Goal: Find specific page/section: Find specific page/section

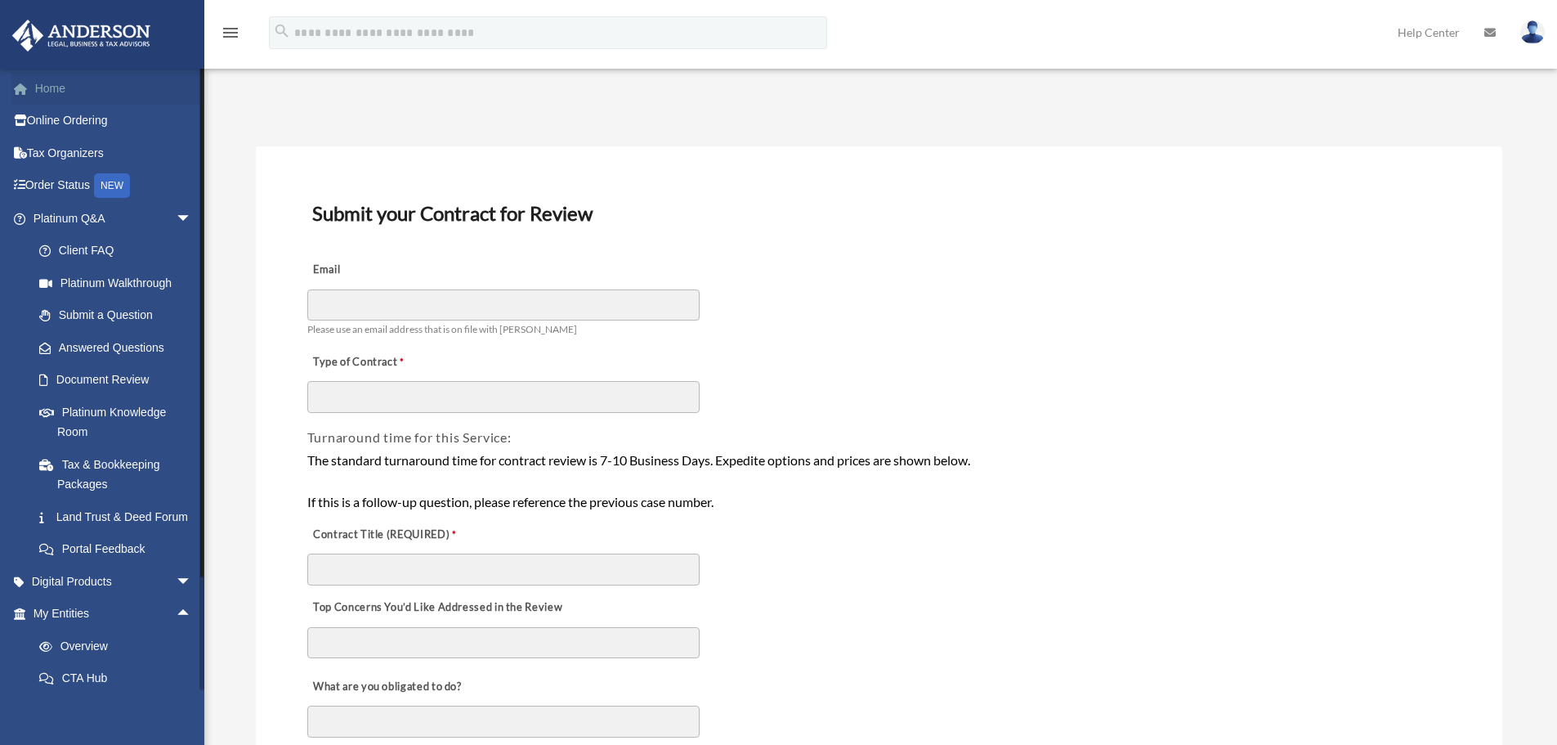
click at [85, 92] on link "Home" at bounding box center [113, 88] width 205 height 33
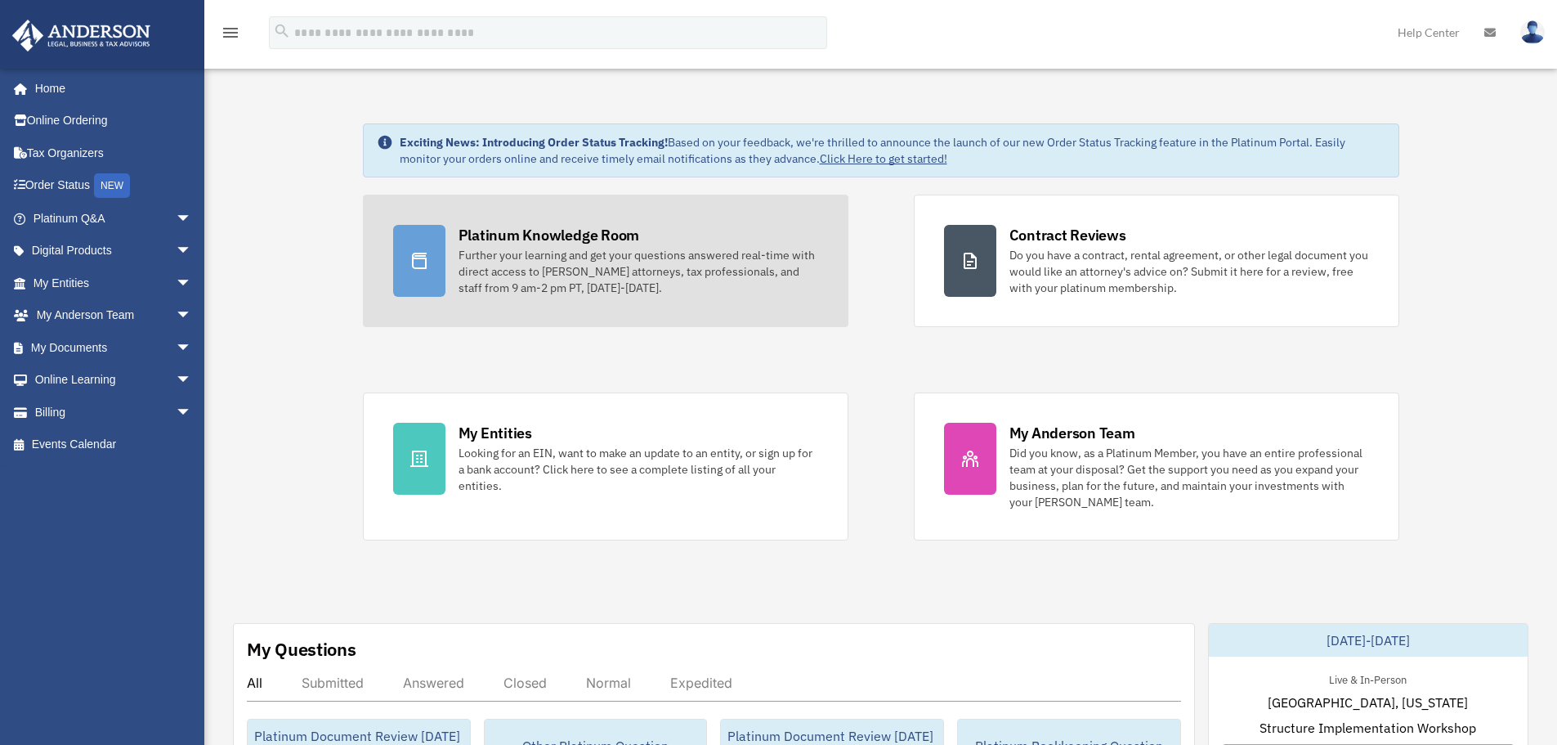
click at [674, 242] on div "Platinum Knowledge Room Further your learning and get your questions answered r…" at bounding box center [638, 260] width 360 height 71
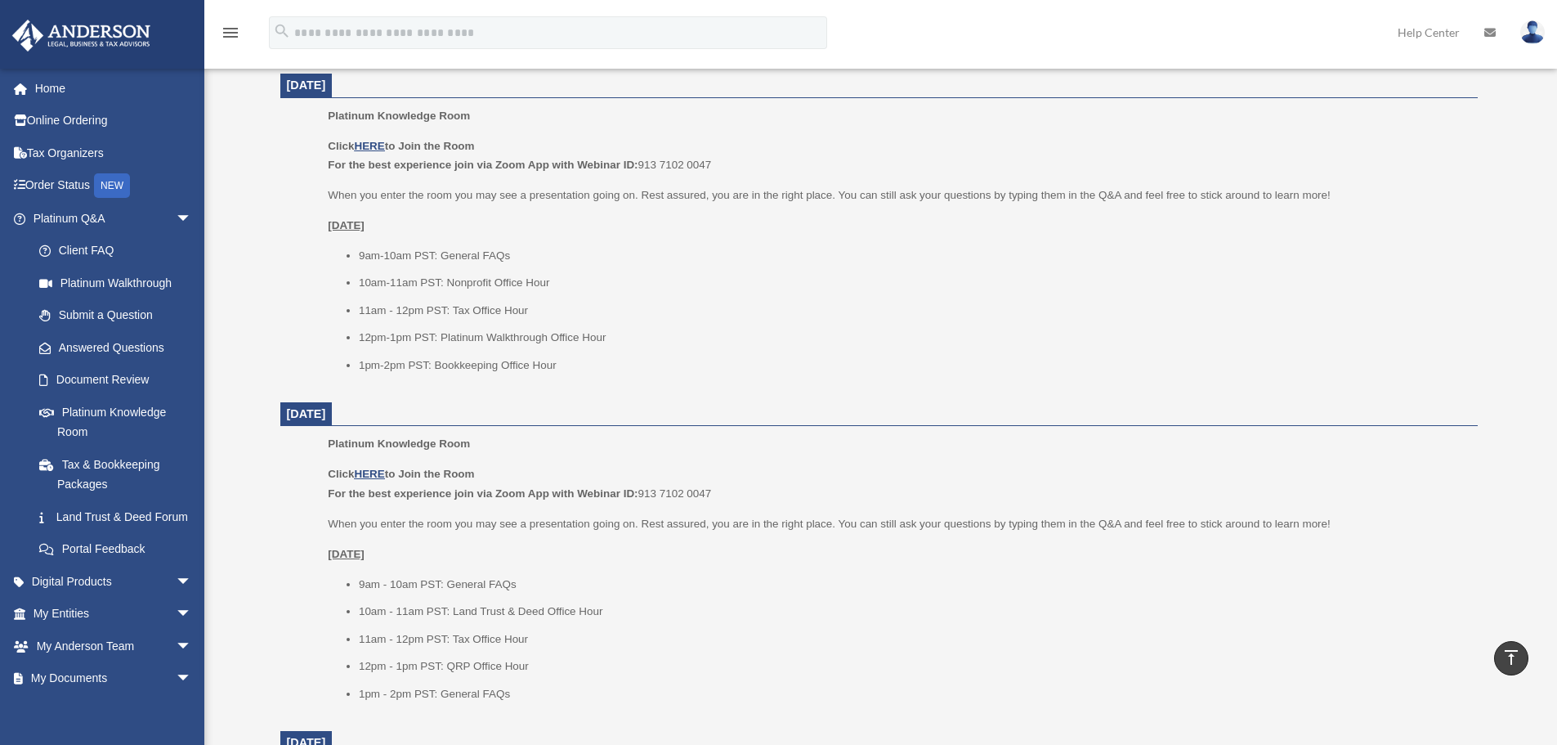
scroll to position [980, 0]
click at [176, 631] on span "arrow_drop_down" at bounding box center [192, 614] width 33 height 34
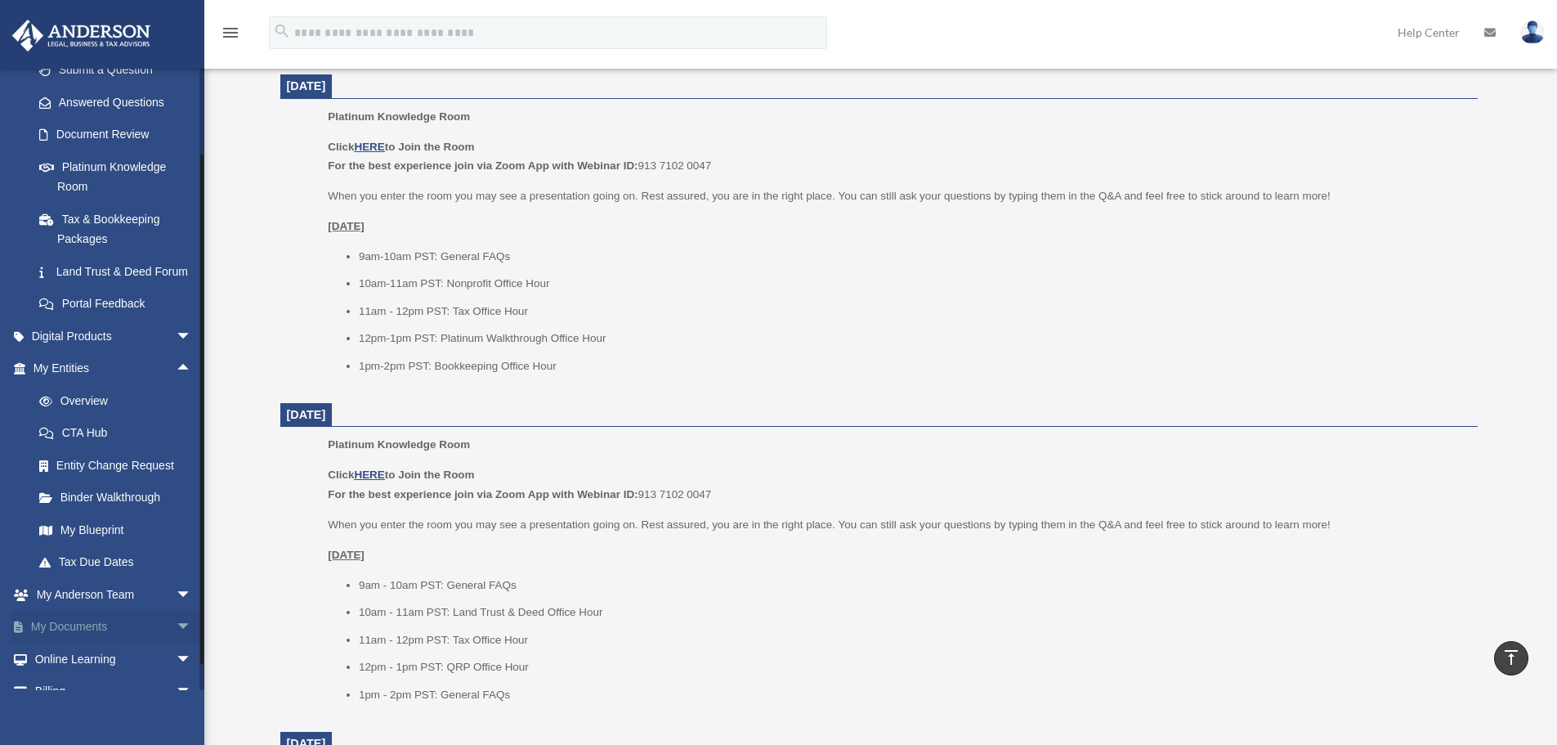
click at [176, 643] on span "arrow_drop_down" at bounding box center [192, 628] width 33 height 34
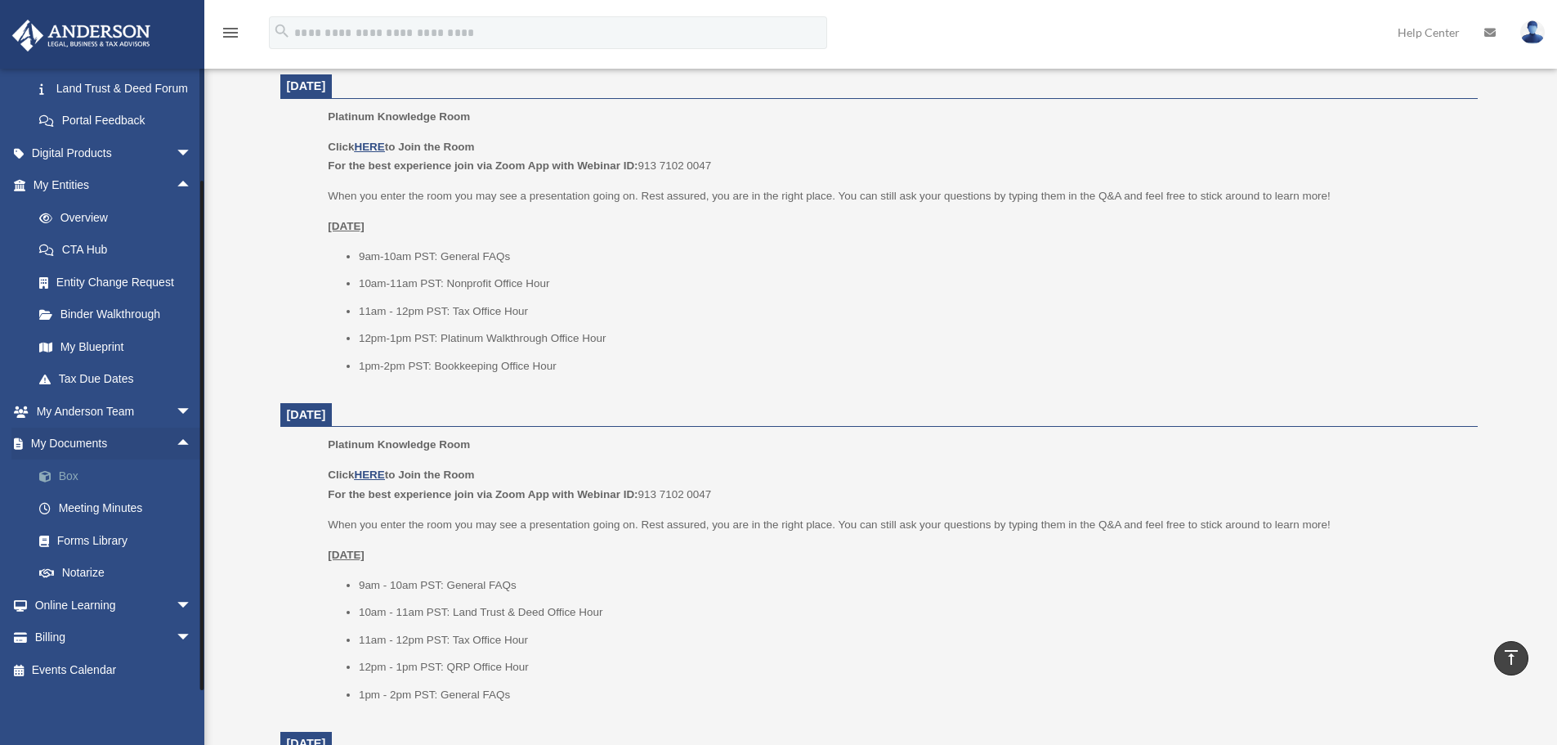
click at [62, 475] on link "Box" at bounding box center [120, 475] width 194 height 33
